Goal: Check status

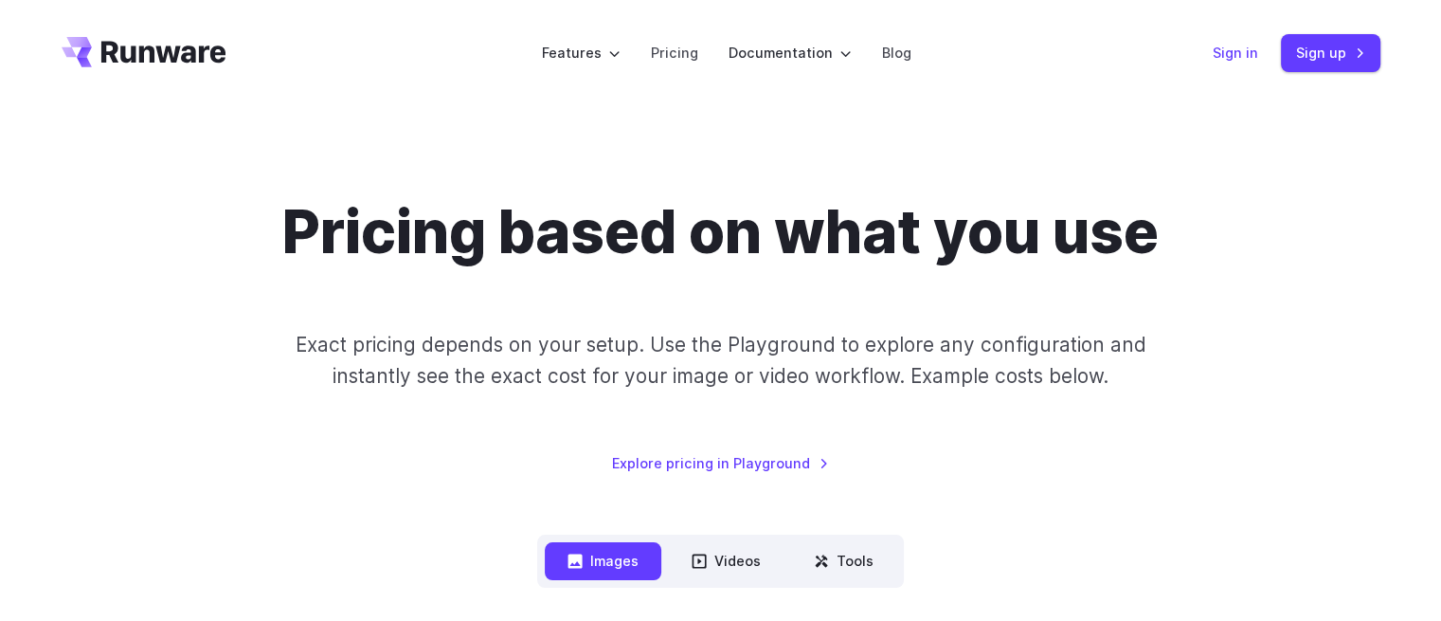
click at [1246, 47] on link "Sign in" at bounding box center [1235, 53] width 45 height 22
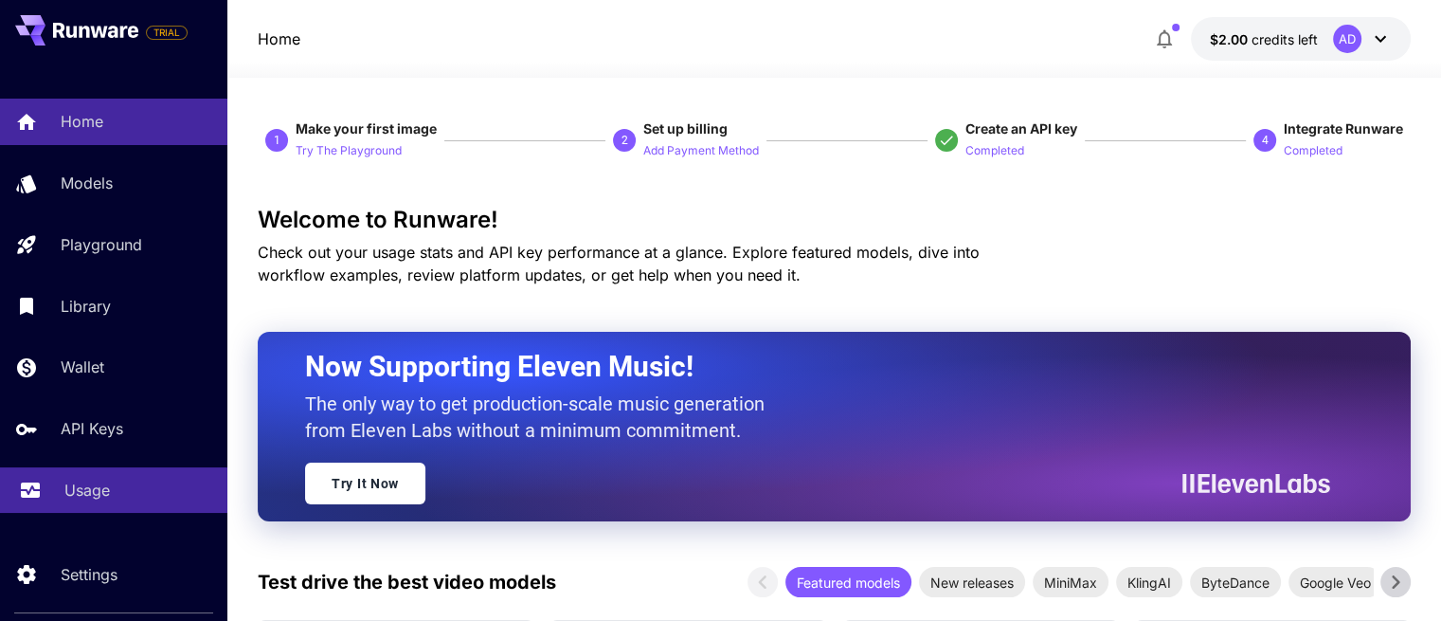
click at [92, 491] on p "Usage" at bounding box center [86, 489] width 45 height 23
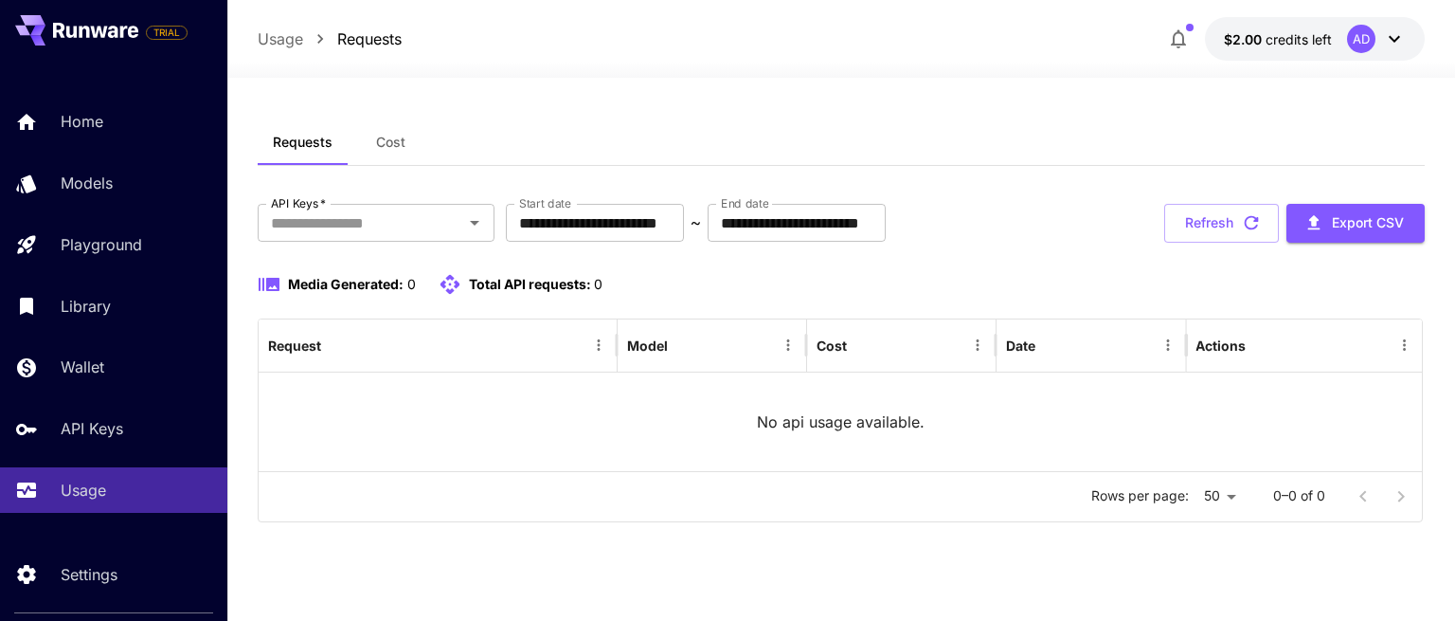
click at [1394, 47] on icon at bounding box center [1394, 38] width 23 height 23
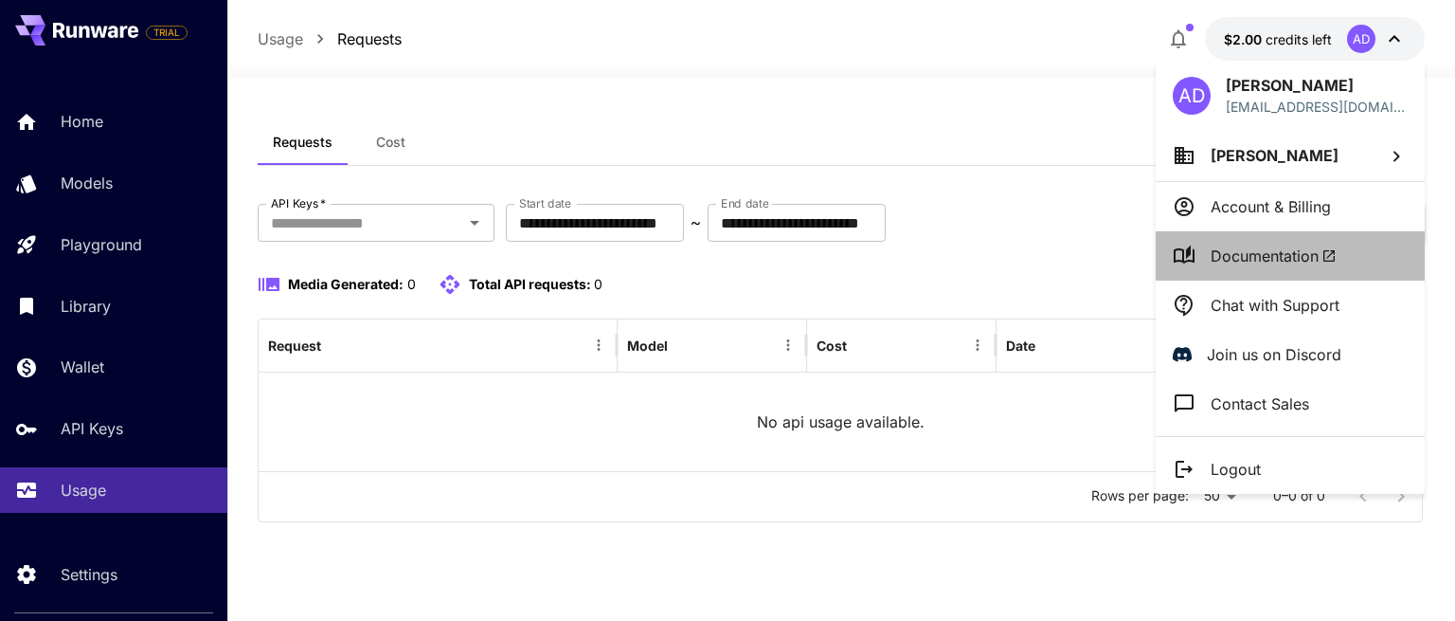
click at [1282, 267] on li "Documentation" at bounding box center [1290, 255] width 269 height 49
